Goal: Check status

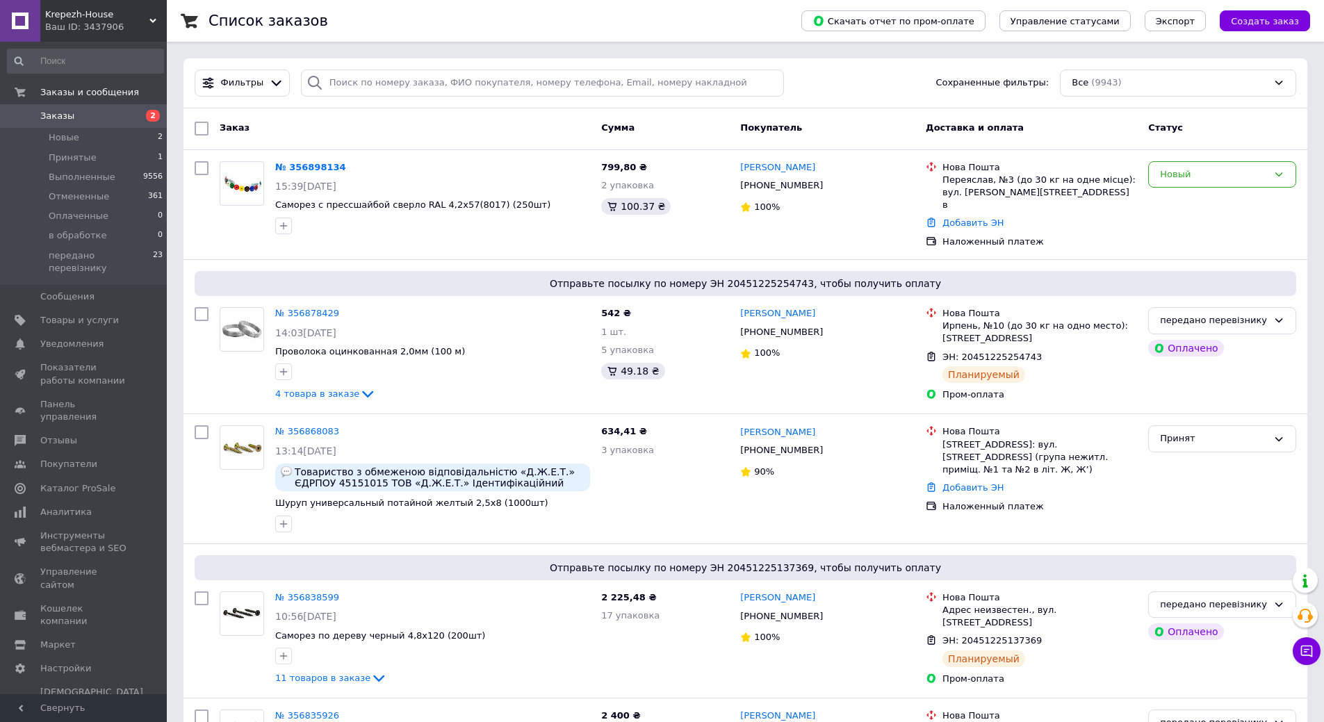
click at [99, 115] on span "Заказы" at bounding box center [84, 116] width 88 height 13
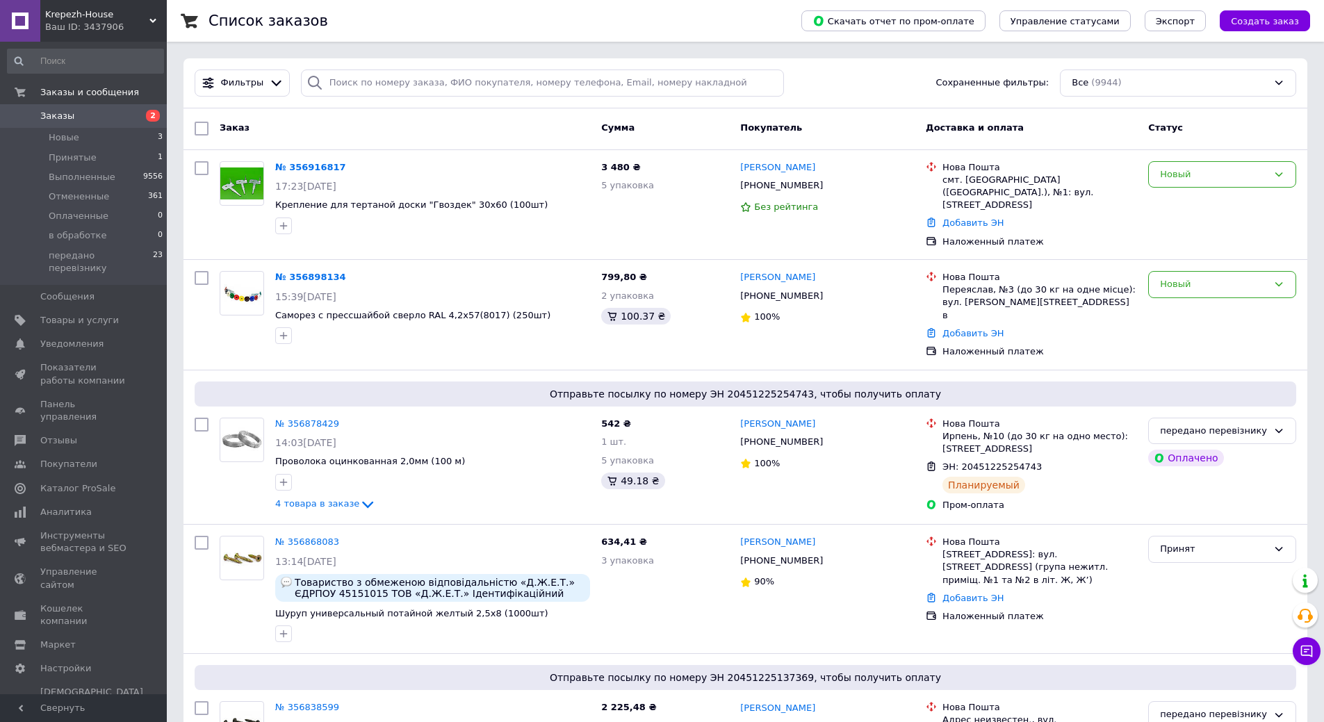
click at [0, 104] on link "Заказы 2" at bounding box center [85, 116] width 171 height 24
click at [1174, 277] on div "Новый" at bounding box center [1214, 284] width 108 height 15
click at [1179, 301] on li "Принят" at bounding box center [1222, 314] width 147 height 26
drag, startPoint x: 830, startPoint y: 265, endPoint x: 744, endPoint y: 263, distance: 86.2
click at [744, 270] on div "[PERSON_NAME]" at bounding box center [827, 278] width 177 height 16
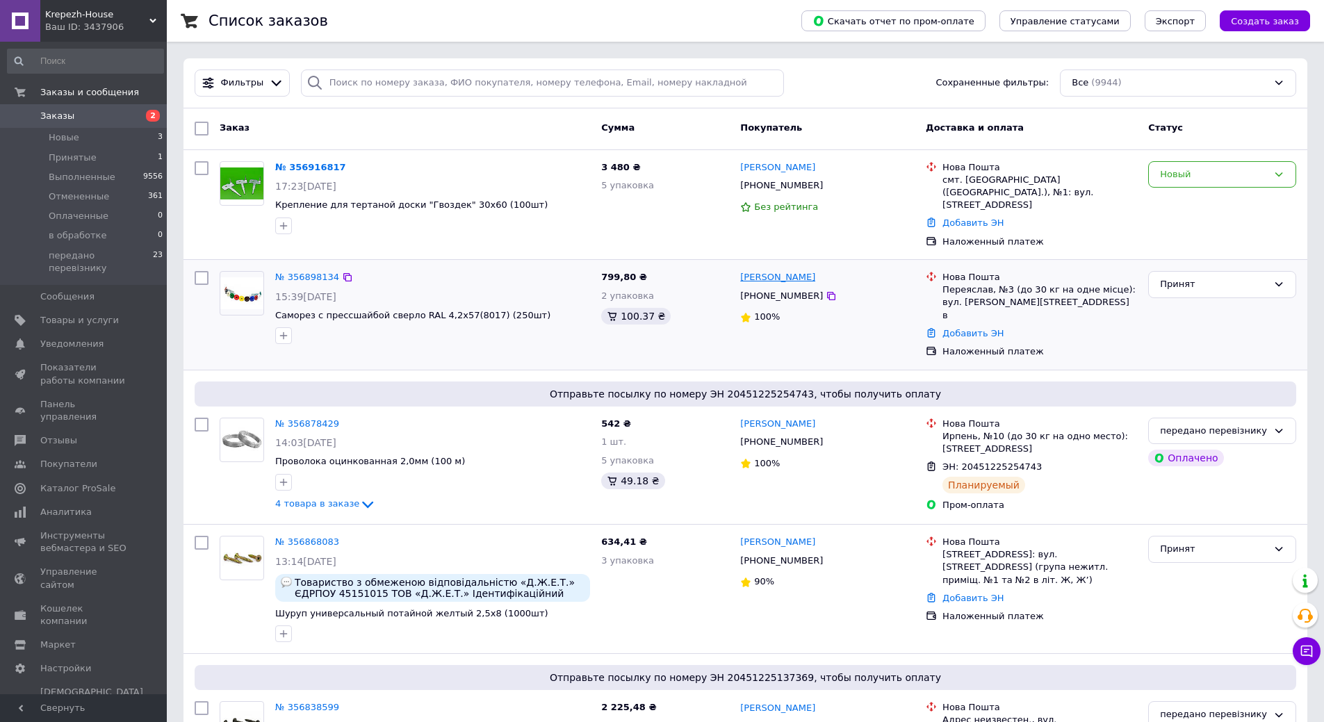
copy link "[PERSON_NAME]"
click at [511, 273] on div "№ 356898134 15:39[DATE] Саморез с прессшайбой сверло RAL 4,2х57(8017) (250шт)" at bounding box center [433, 308] width 326 height 84
drag, startPoint x: 523, startPoint y: 301, endPoint x: 277, endPoint y: 300, distance: 245.4
click at [277, 309] on span "Саморез с прессшайбой сверло RAL 4,2х57(8017) (250шт)" at bounding box center [432, 315] width 315 height 13
copy span "Саморез с прессшайбой сверло RAL 4,2х57(8017) (250шт)"
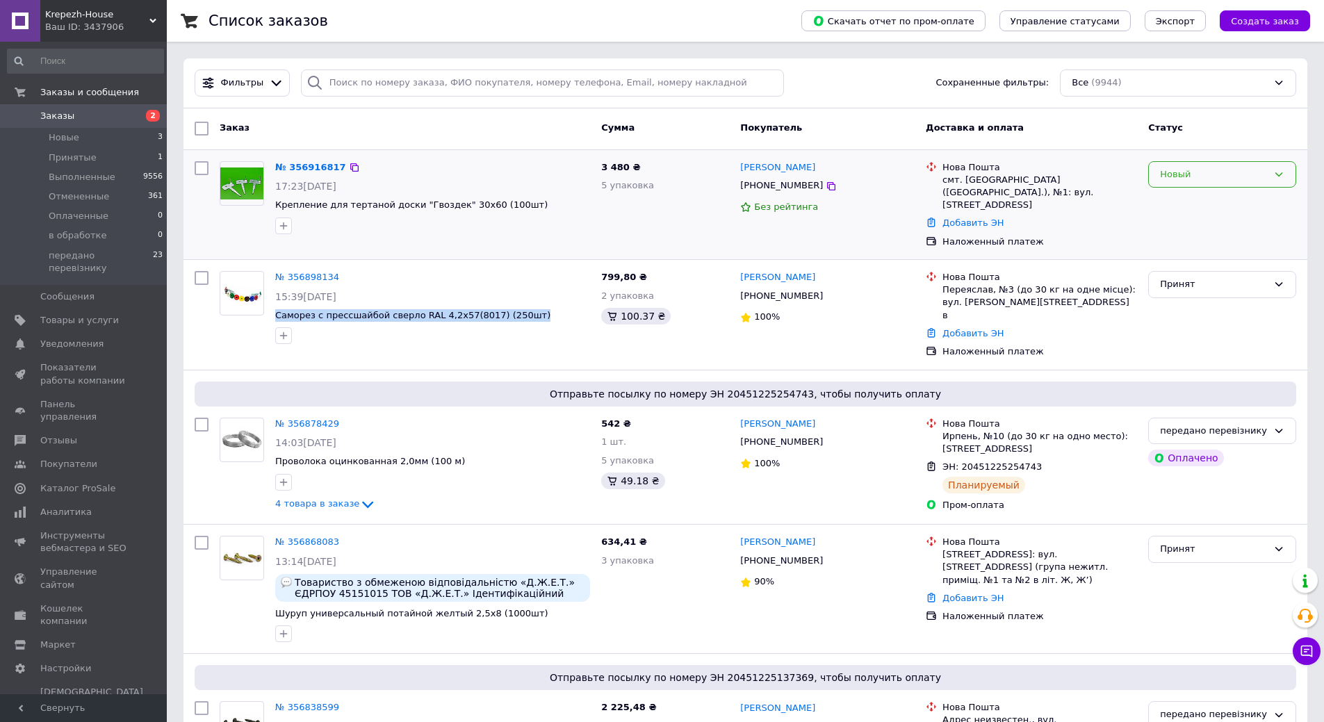
click at [1167, 174] on div "Новый" at bounding box center [1214, 175] width 108 height 15
click at [1177, 202] on li "Принят" at bounding box center [1222, 203] width 147 height 26
drag, startPoint x: 831, startPoint y: 171, endPoint x: 743, endPoint y: 168, distance: 88.3
click at [743, 168] on div "[PERSON_NAME]" at bounding box center [827, 168] width 177 height 16
copy link "[PERSON_NAME]"
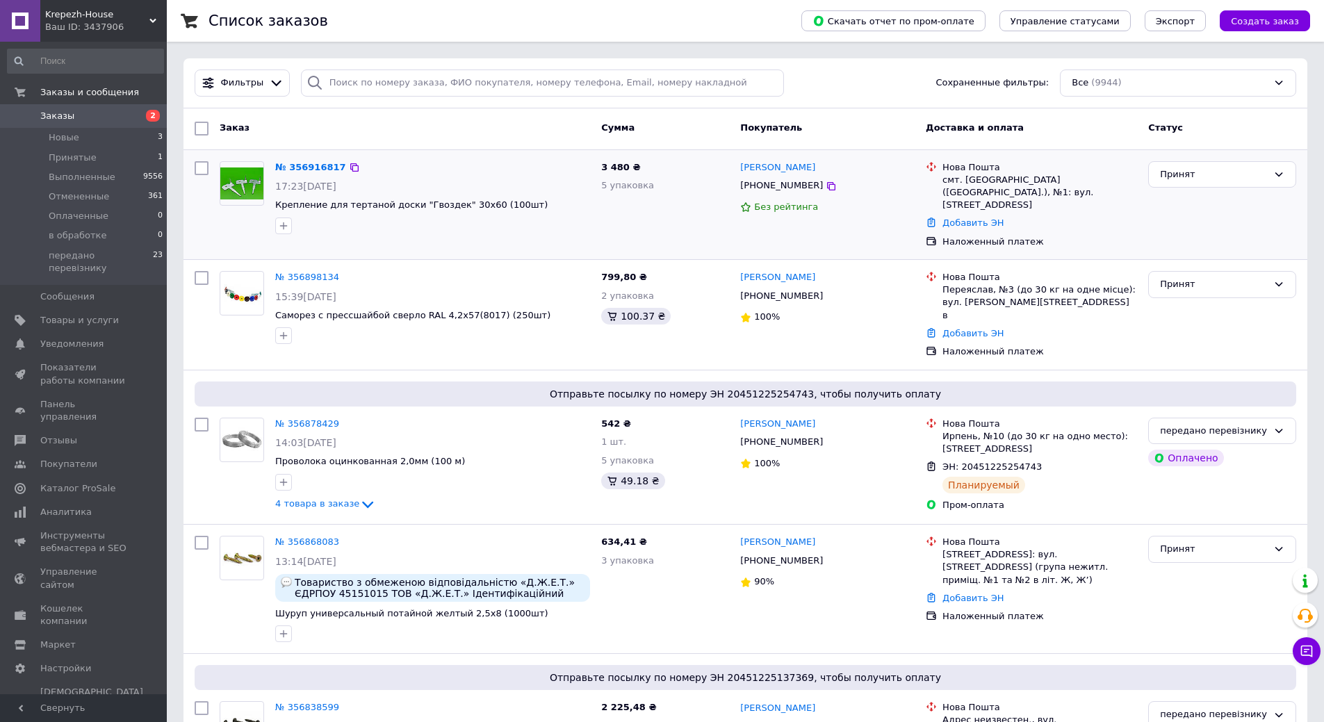
click at [432, 237] on div "№ 356916817 17:23[DATE] Крепление для тертаной доски "Гвоздек" 30х60 (100шт)" at bounding box center [433, 198] width 326 height 84
drag, startPoint x: 507, startPoint y: 206, endPoint x: 274, endPoint y: 202, distance: 232.9
click at [274, 202] on div "№ 356916817 17:23[DATE] Крепление для тертаной доски "Гвоздек" 30х60 (100шт)" at bounding box center [433, 198] width 326 height 84
copy span "Крепление для тертаной доски "Гвоздек" 30х60 (100шт)"
click at [434, 243] on div "№ 356916817 17:23[DATE] Крепление для тертаной доски "Гвоздек" 30х60 (100шт) 3 …" at bounding box center [745, 205] width 1124 height 110
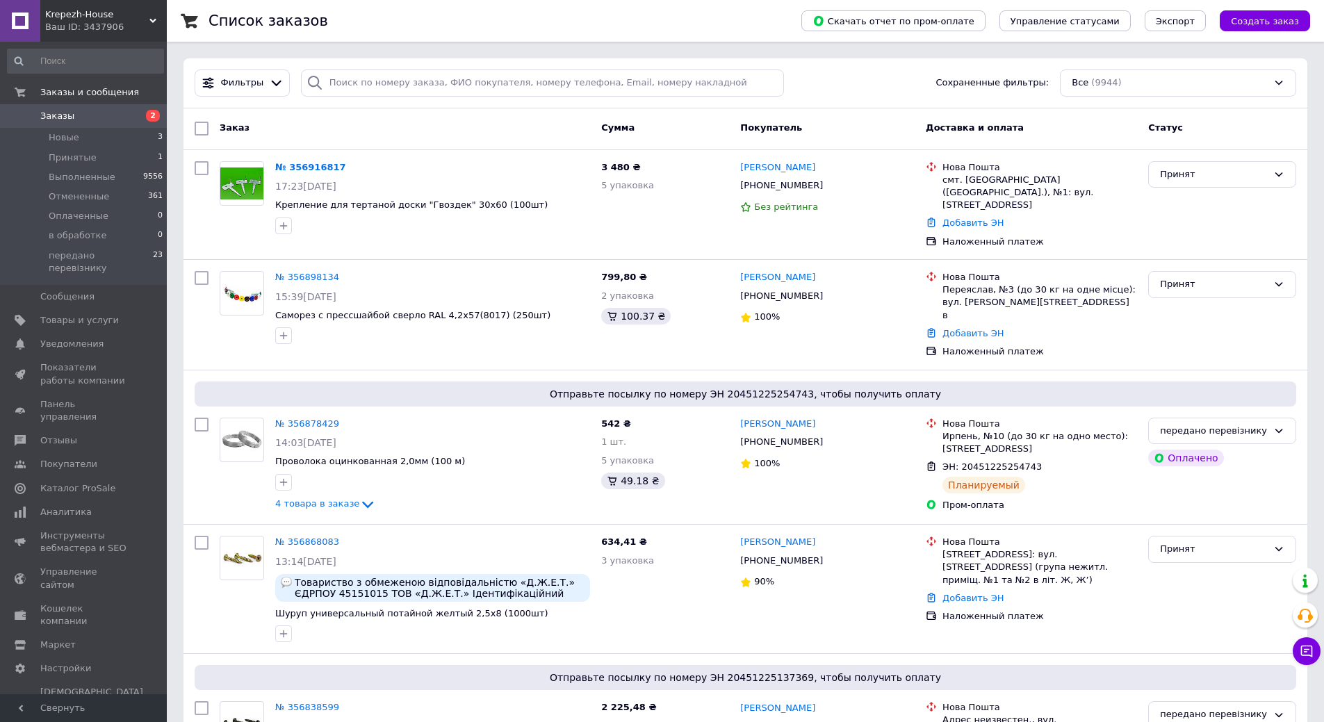
click at [95, 111] on span "Заказы" at bounding box center [84, 116] width 88 height 13
click at [117, 124] on link "Заказы 2" at bounding box center [85, 116] width 171 height 24
click at [114, 110] on span "Заказы" at bounding box center [84, 116] width 88 height 13
click at [104, 118] on span "Заказы" at bounding box center [84, 116] width 88 height 13
click at [119, 114] on span "Заказы" at bounding box center [84, 116] width 88 height 13
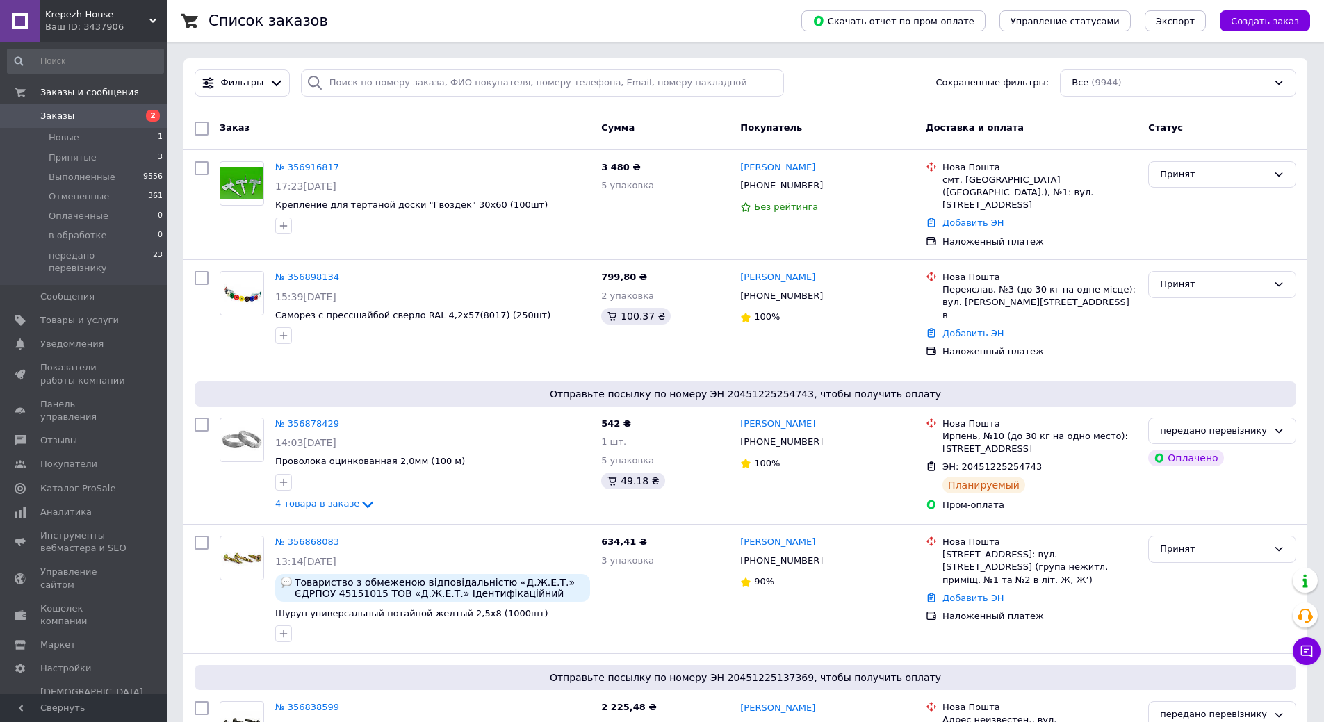
click at [115, 116] on span "Заказы" at bounding box center [84, 116] width 88 height 13
click at [120, 122] on span "Заказы" at bounding box center [84, 116] width 88 height 13
click at [136, 251] on span "передано перевізнику" at bounding box center [101, 262] width 104 height 25
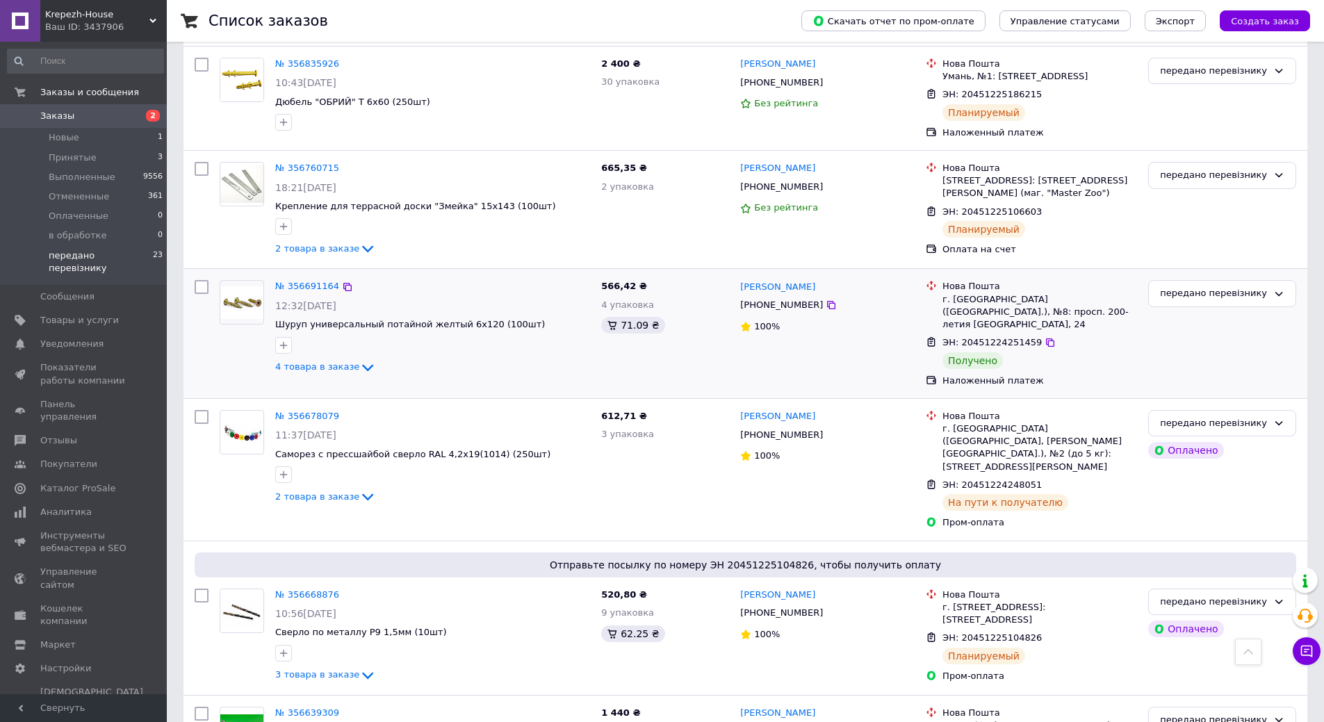
scroll to position [487, 0]
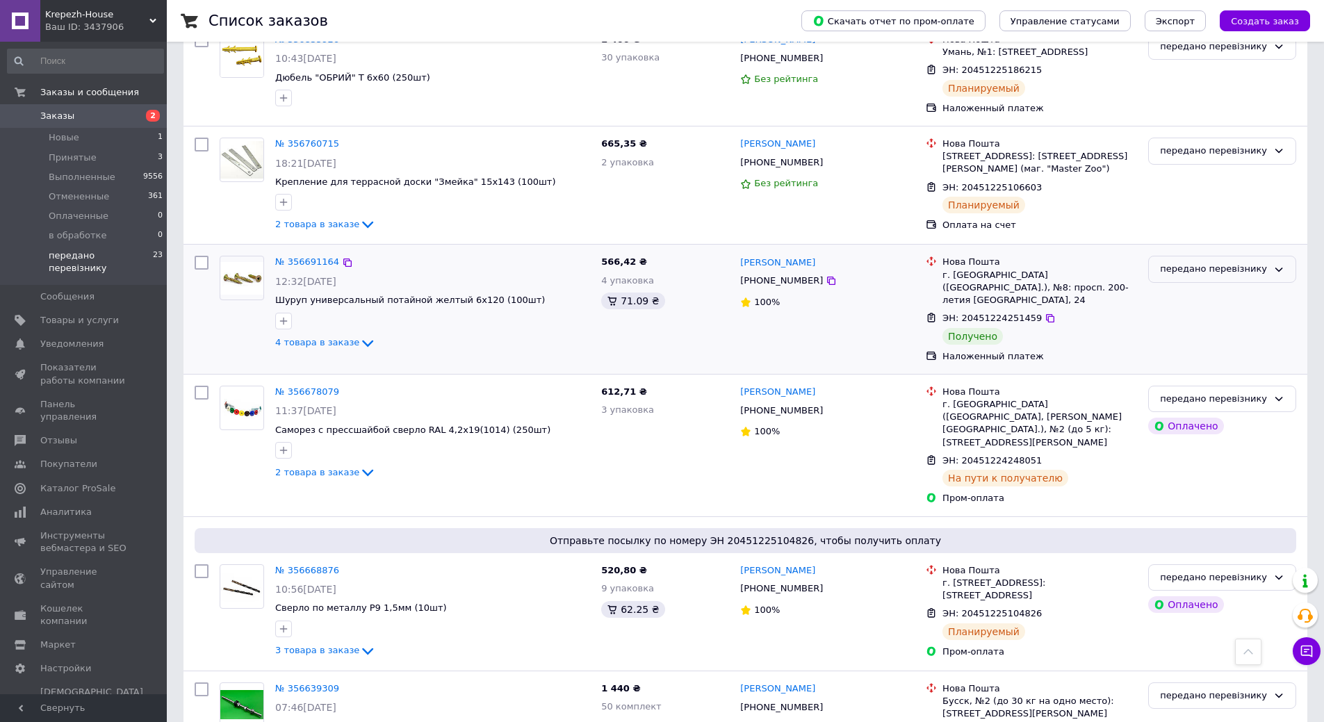
click at [1180, 276] on div "передано перевізнику" at bounding box center [1214, 269] width 108 height 15
click at [1184, 320] on li "Выполнен" at bounding box center [1222, 324] width 147 height 26
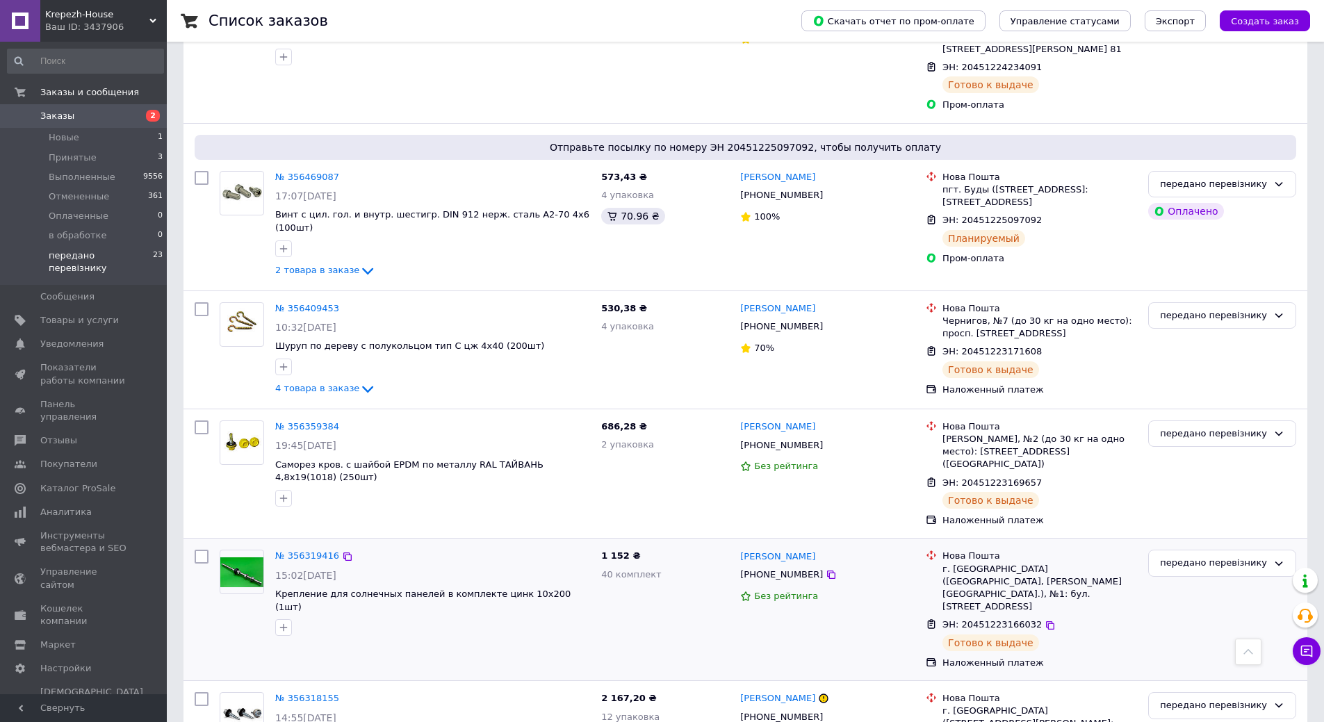
scroll to position [1460, 0]
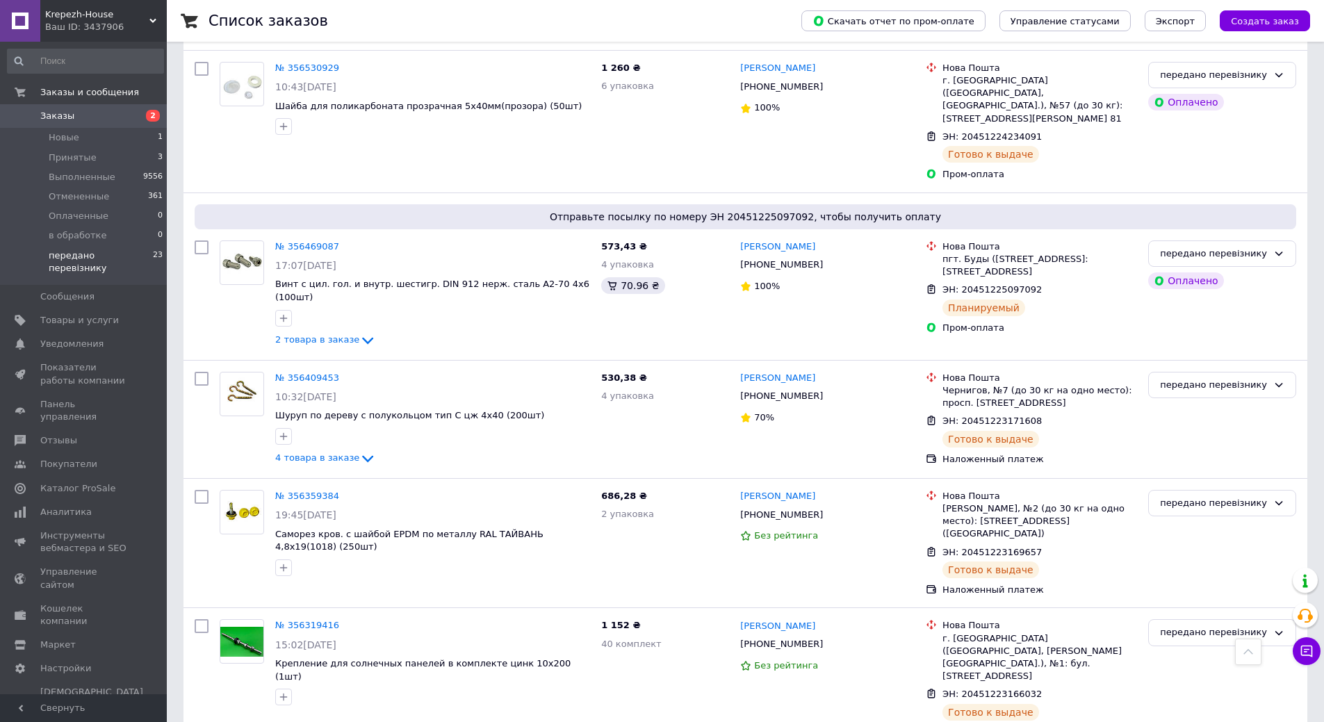
click at [85, 120] on span "Заказы" at bounding box center [84, 116] width 88 height 13
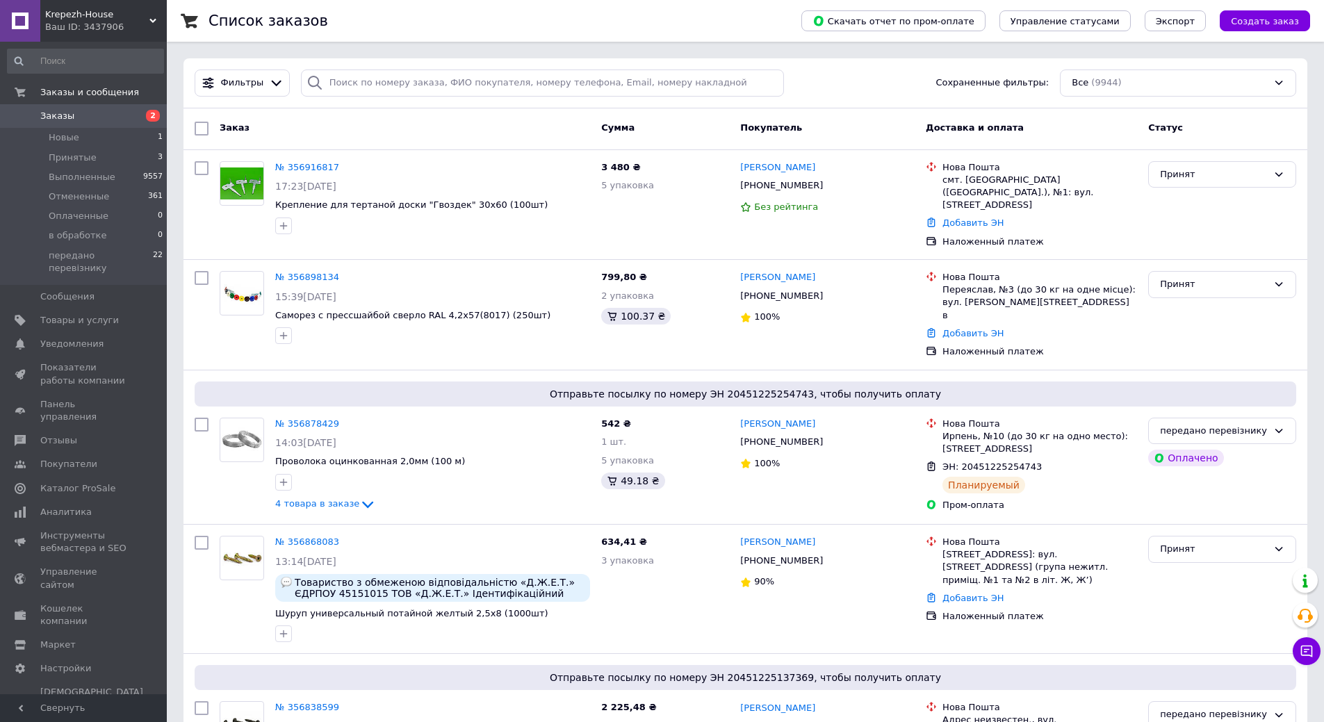
click at [104, 115] on span "Заказы" at bounding box center [84, 116] width 88 height 13
click at [101, 113] on span "Заказы" at bounding box center [84, 116] width 88 height 13
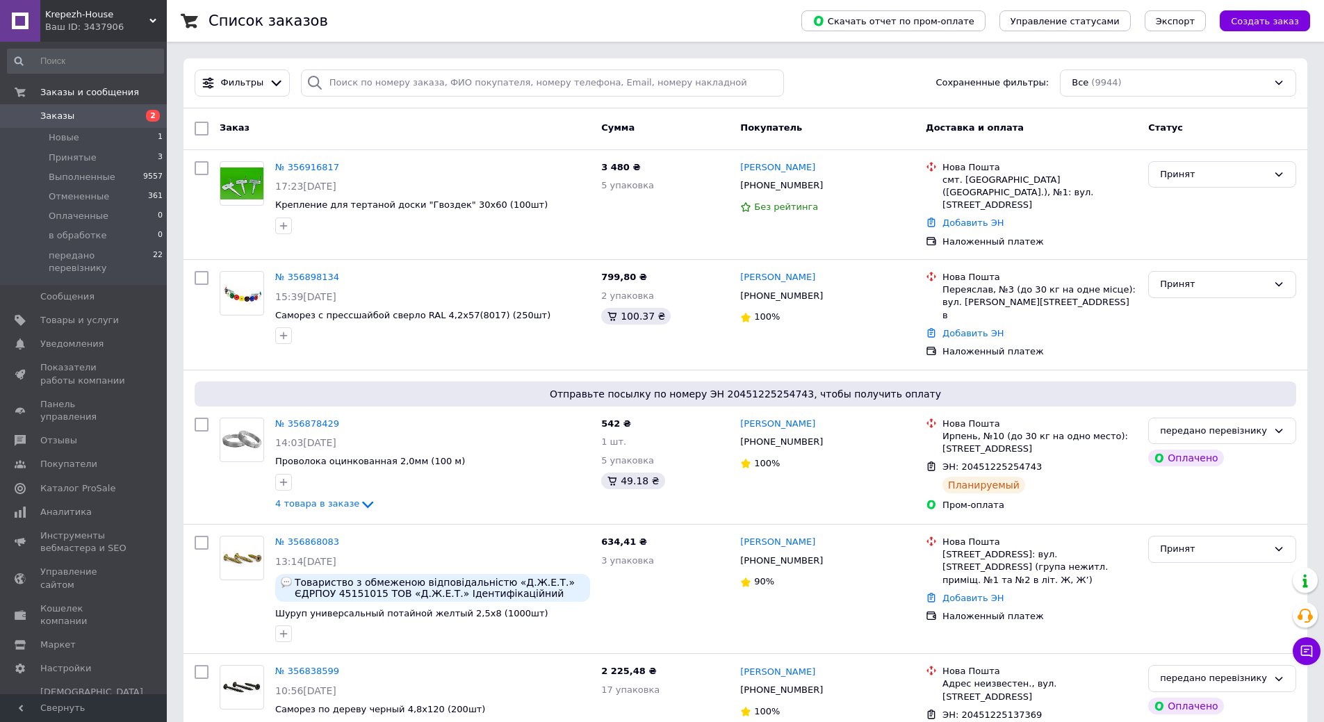
click at [113, 123] on link "Заказы 2" at bounding box center [85, 116] width 171 height 24
